Goal: Task Accomplishment & Management: Use online tool/utility

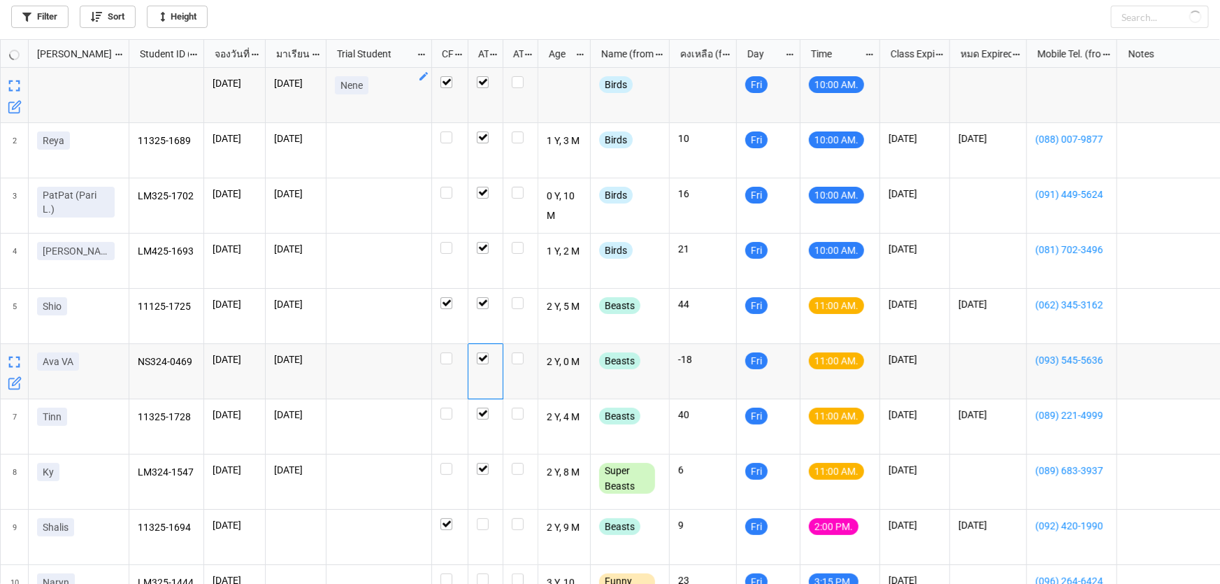
checkbox input "false"
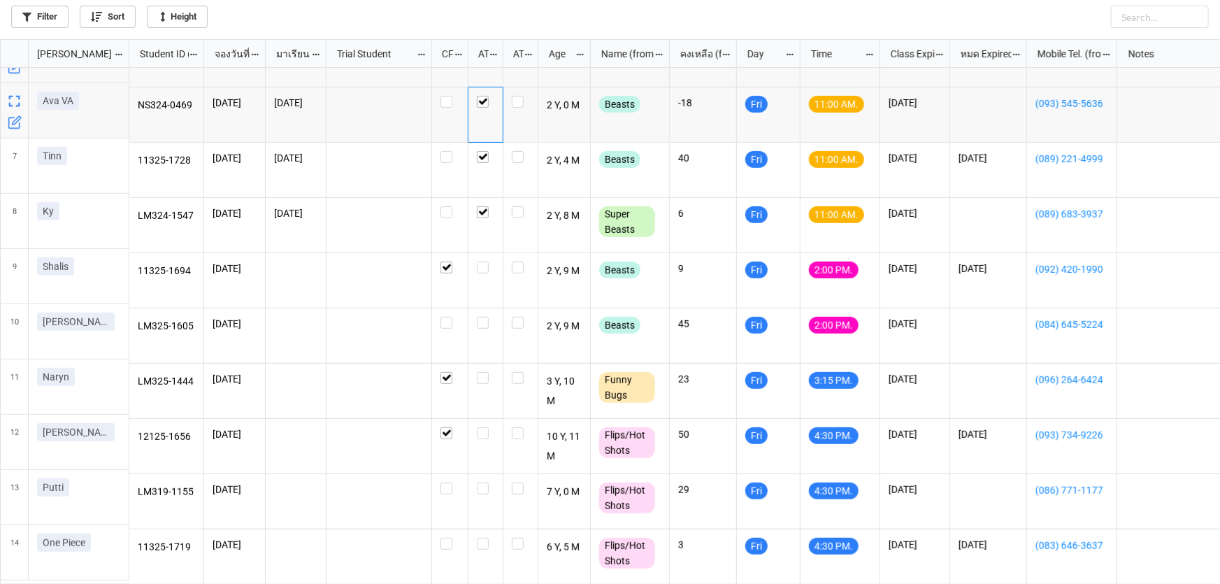
scroll to position [264, 0]
click at [482, 261] on label "grid" at bounding box center [485, 261] width 17 height 0
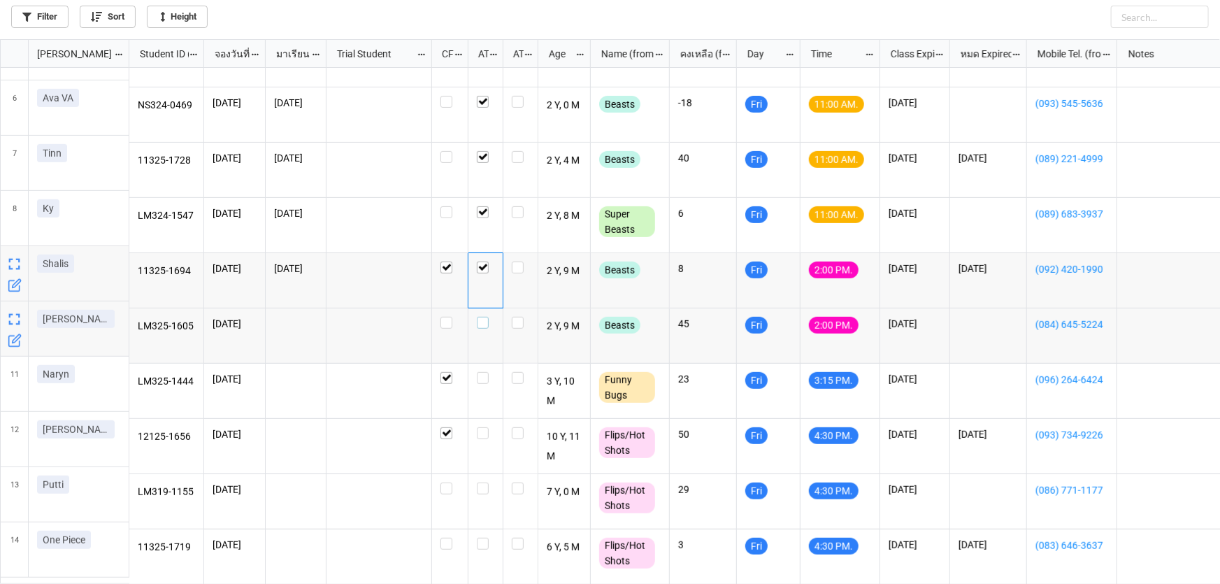
click at [483, 317] on label "grid" at bounding box center [485, 317] width 17 height 0
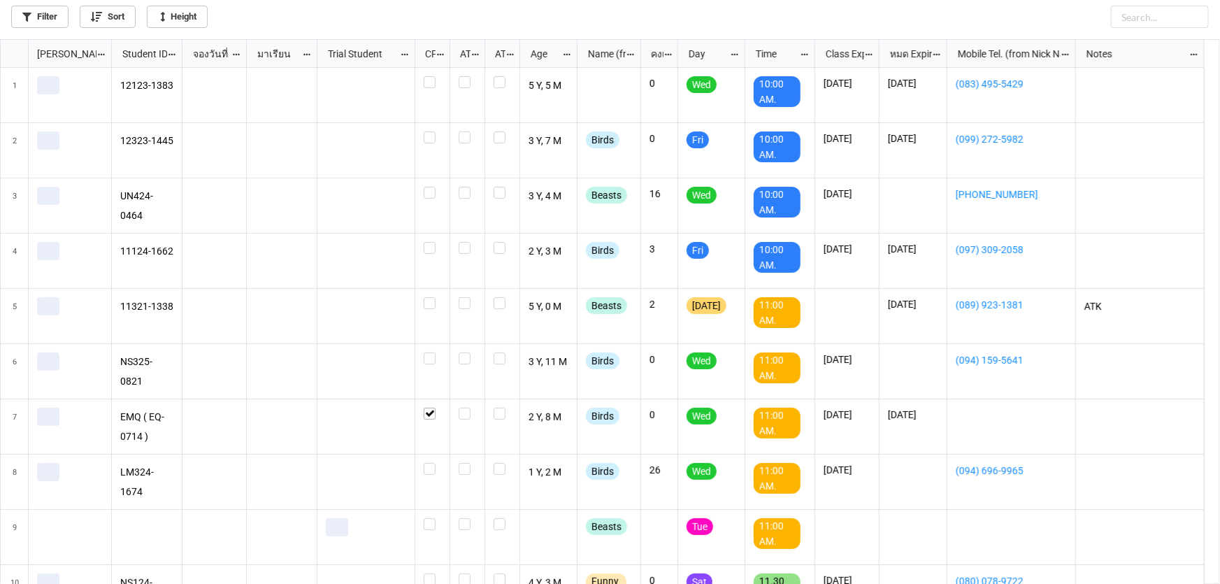
scroll to position [537, 1212]
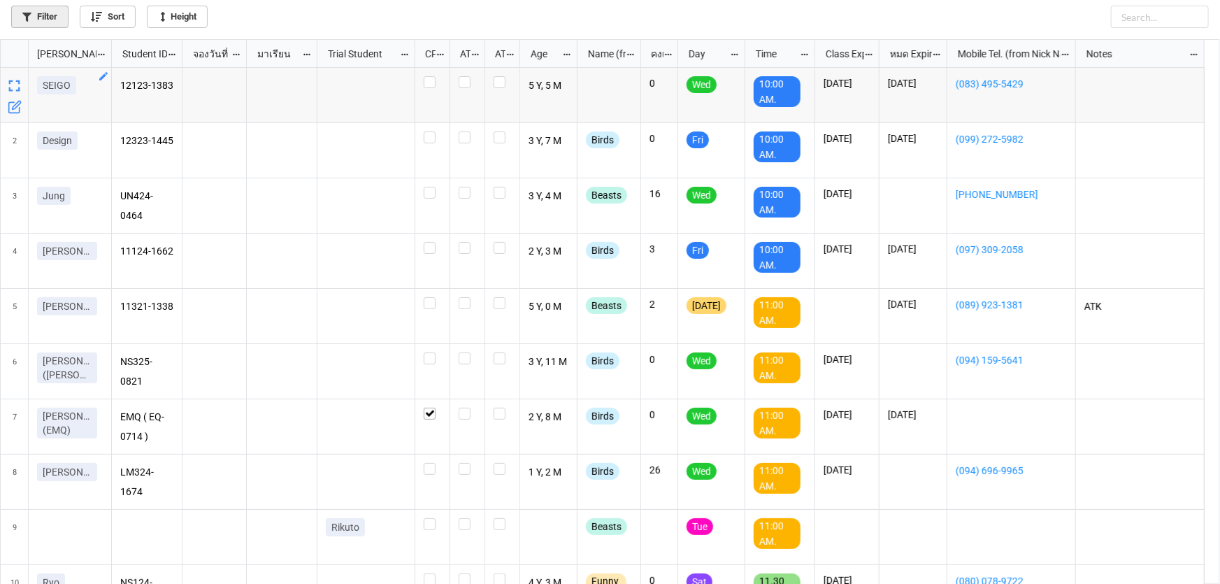
click at [43, 14] on link "Filter" at bounding box center [39, 17] width 57 height 22
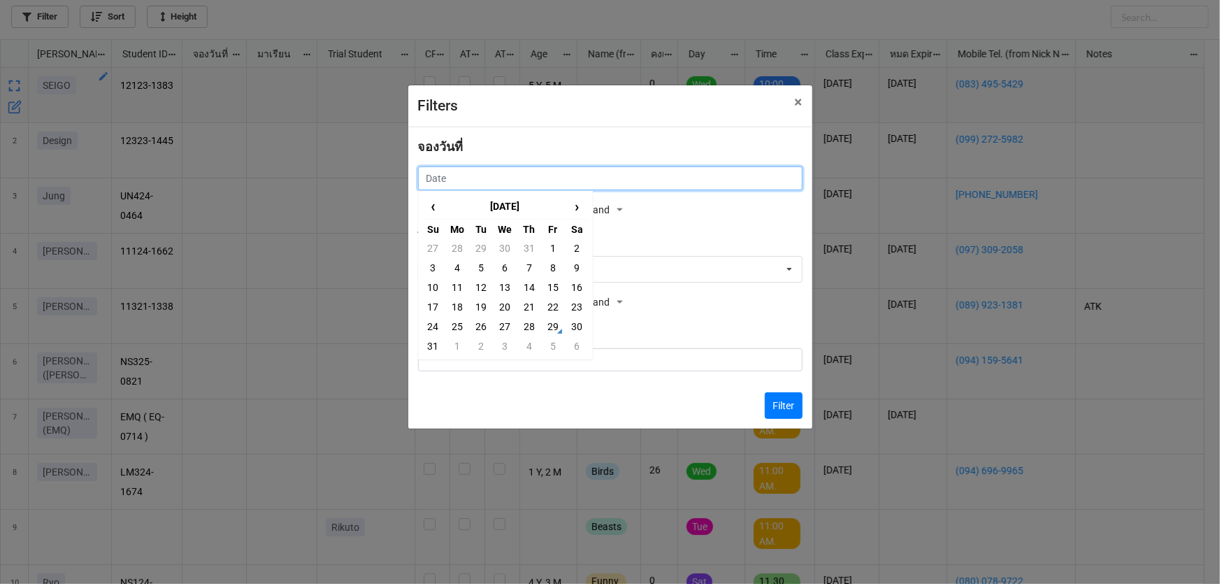
click at [463, 182] on input "text" at bounding box center [610, 178] width 385 height 24
click at [535, 324] on td "28" at bounding box center [529, 327] width 24 height 20
type input "[DATE]"
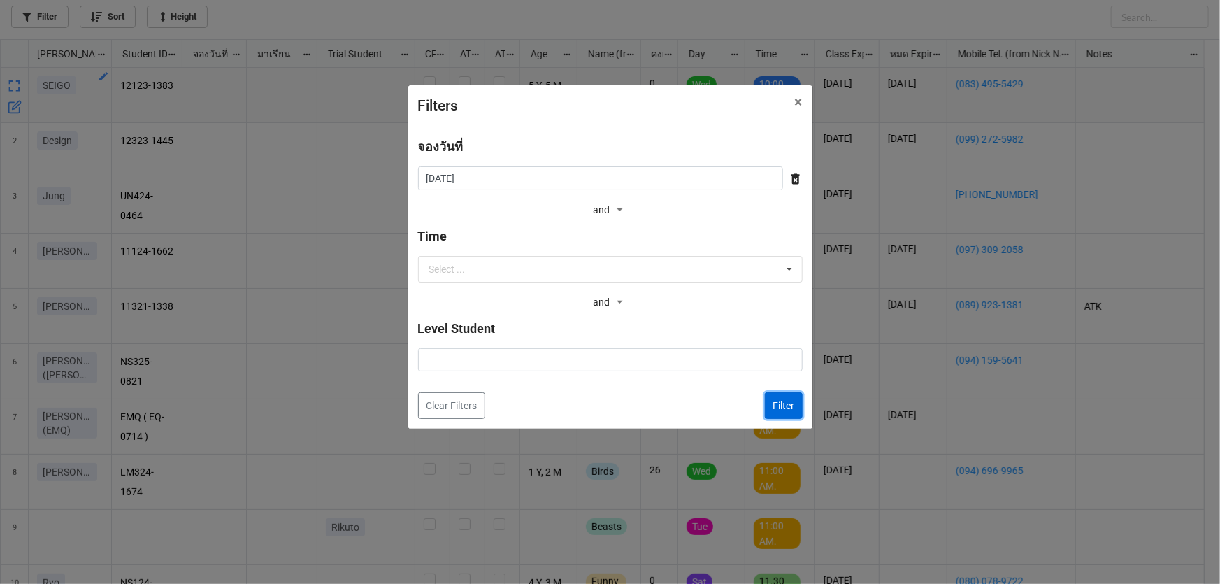
click at [779, 410] on button "Filter" at bounding box center [784, 405] width 38 height 27
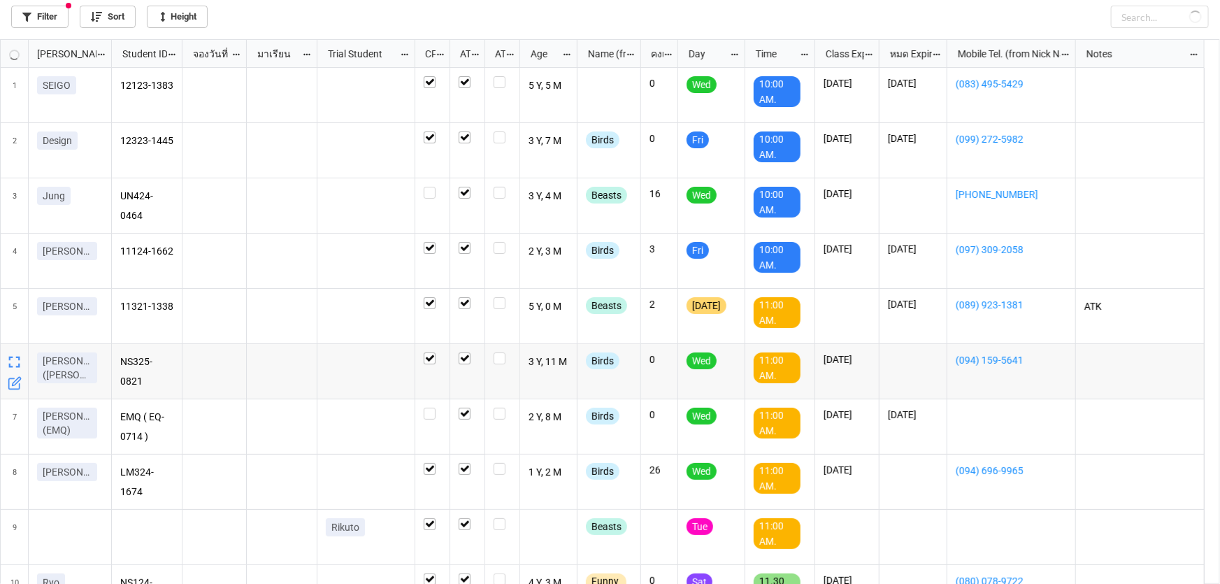
checkbox input "true"
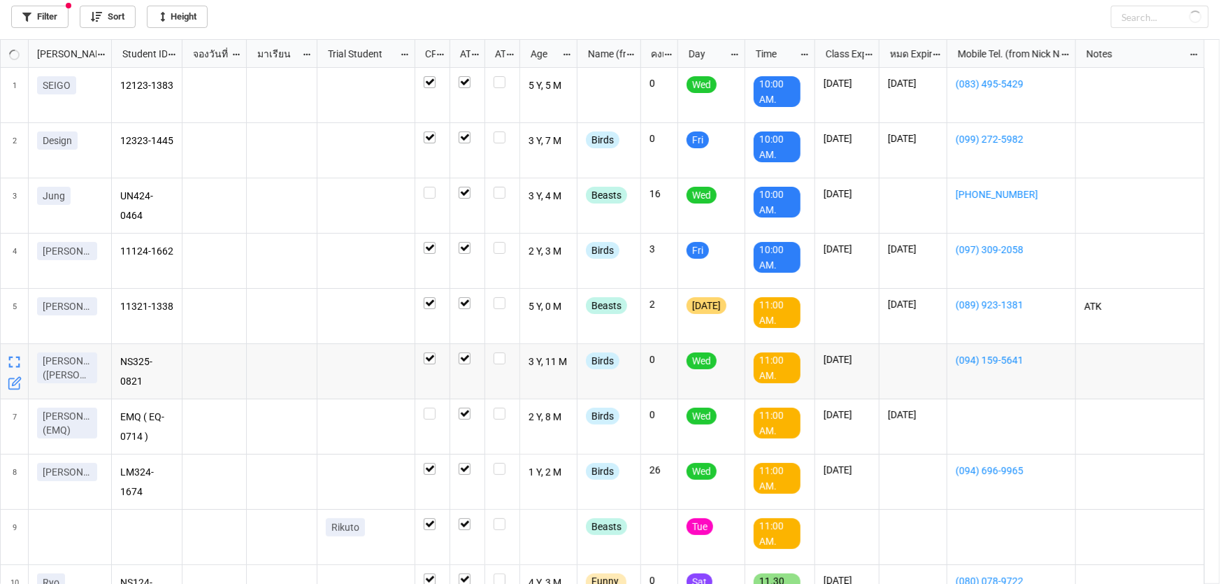
checkbox input "true"
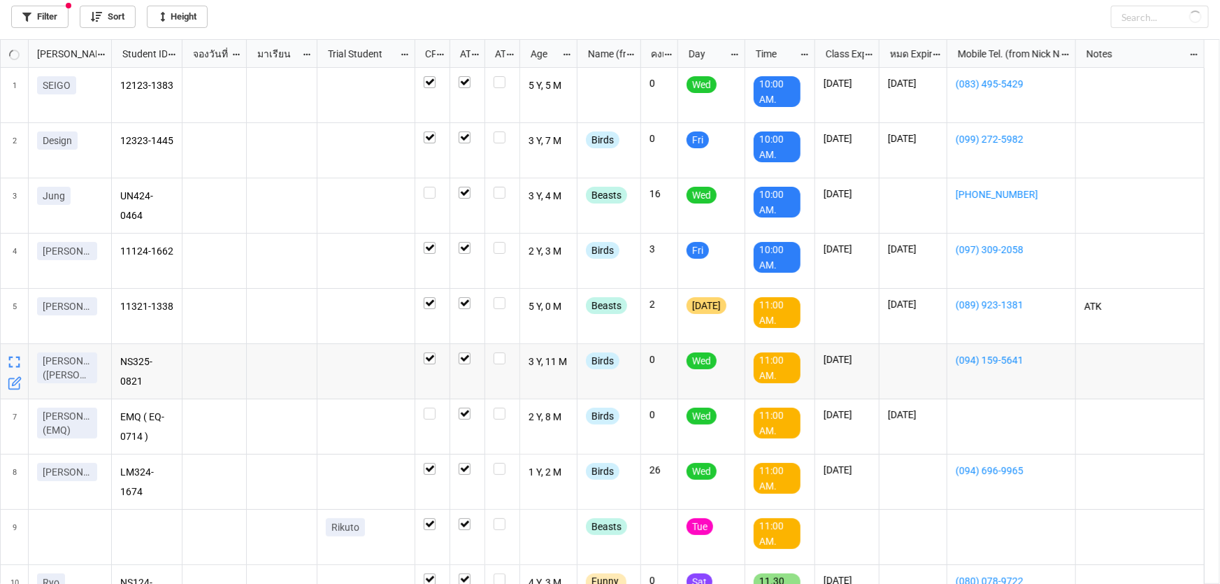
checkbox input "true"
checkbox input "false"
checkbox input "true"
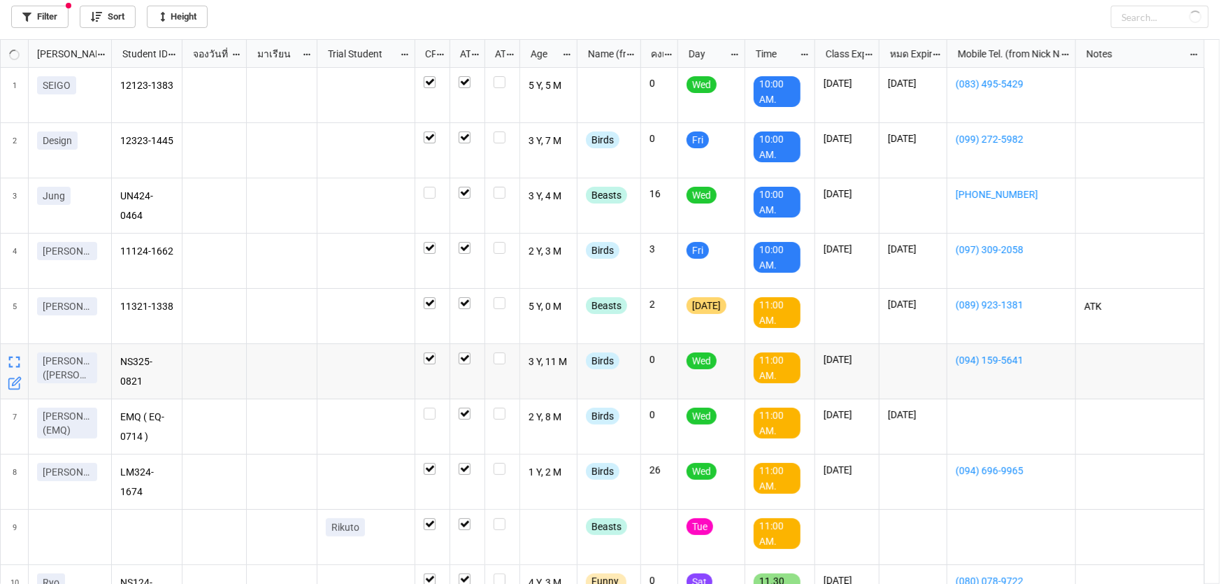
checkbox input "true"
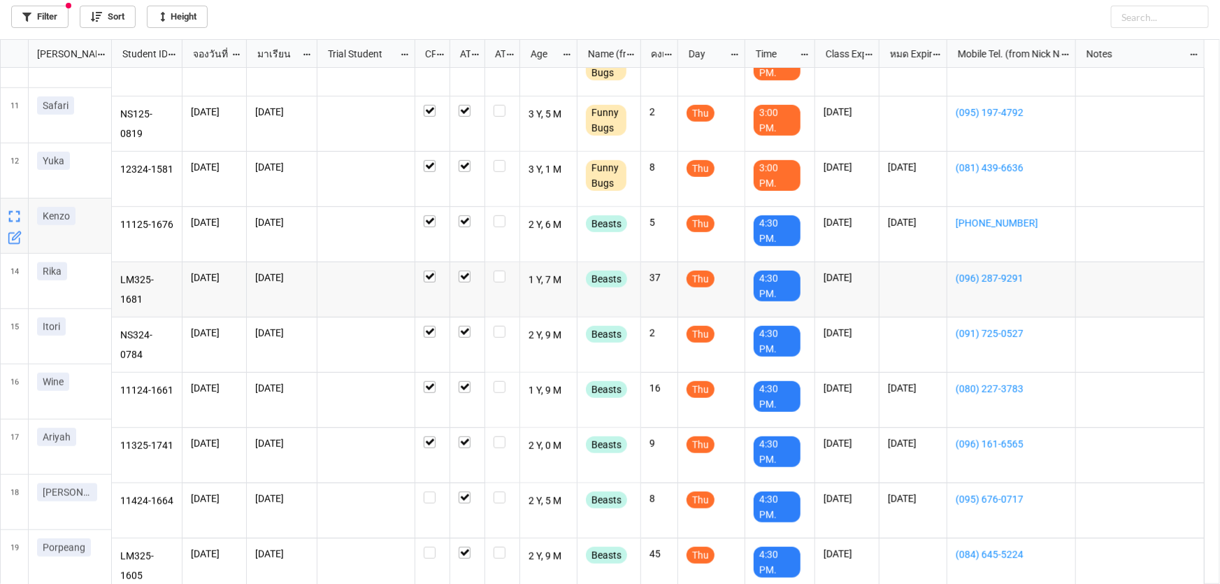
scroll to position [468, 0]
